Goal: Task Accomplishment & Management: Manage account settings

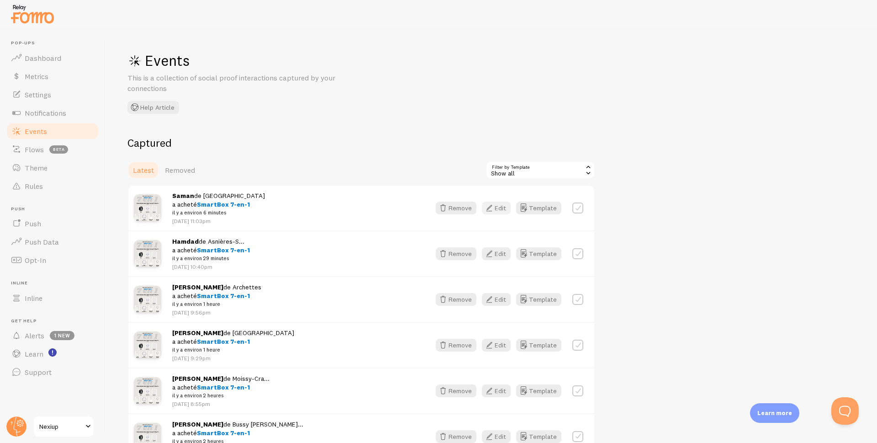
click at [502, 210] on button "Edit" at bounding box center [496, 207] width 29 height 13
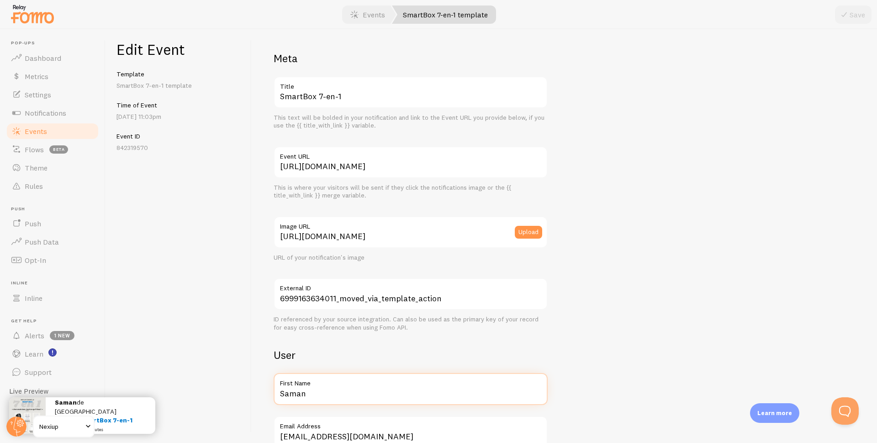
drag, startPoint x: 328, startPoint y: 390, endPoint x: 273, endPoint y: 394, distance: 54.5
click at [275, 397] on input "Saman" at bounding box center [411, 389] width 274 height 32
type input "[PERSON_NAME]"
click at [851, 18] on button "Save" at bounding box center [853, 14] width 37 height 18
click at [34, 130] on span "Events" at bounding box center [36, 131] width 22 height 9
